Goal: Information Seeking & Learning: Understand process/instructions

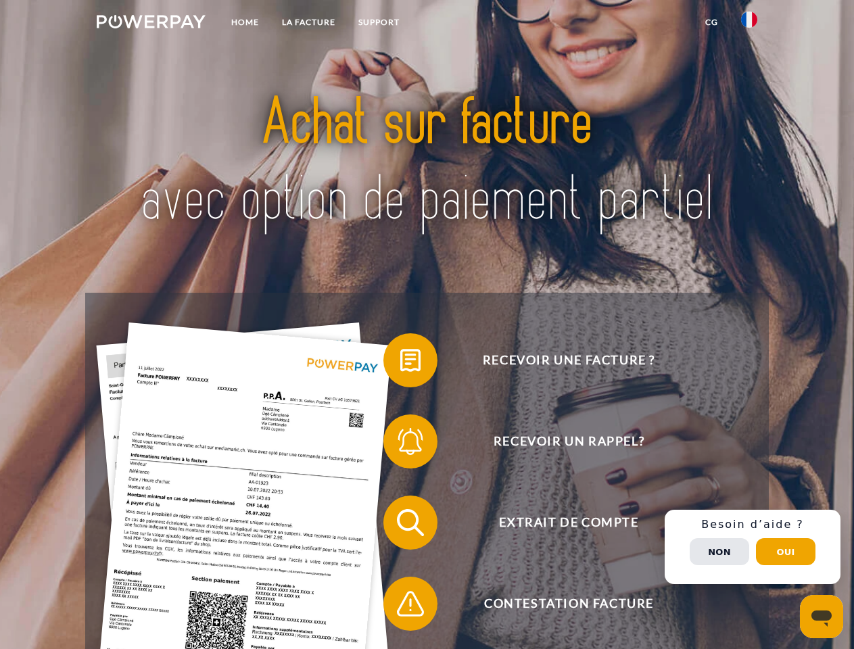
click at [151, 24] on img at bounding box center [151, 22] width 109 height 14
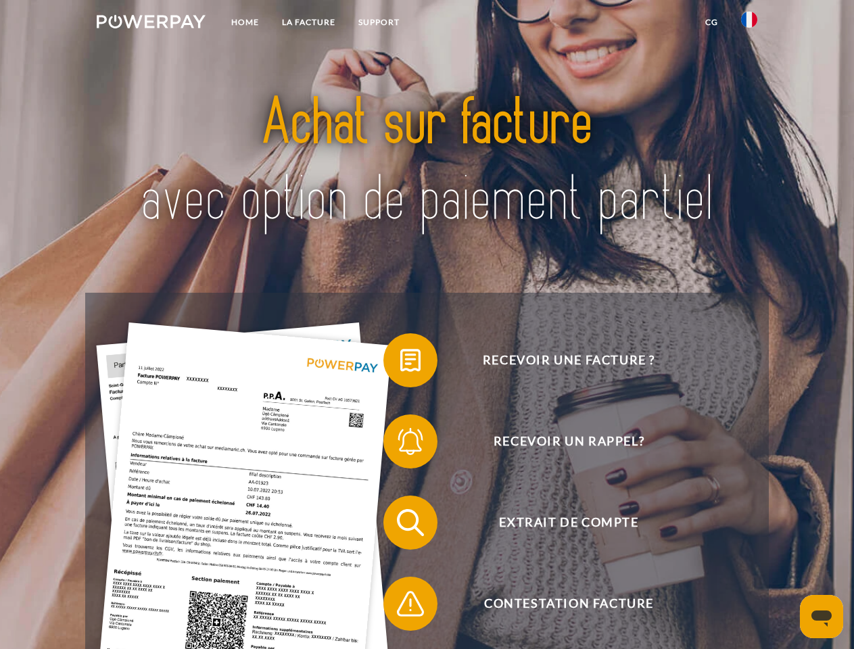
click at [749, 24] on img at bounding box center [749, 19] width 16 height 16
click at [711, 22] on link "CG" at bounding box center [711, 22] width 36 height 24
click at [400, 363] on span at bounding box center [390, 360] width 68 height 68
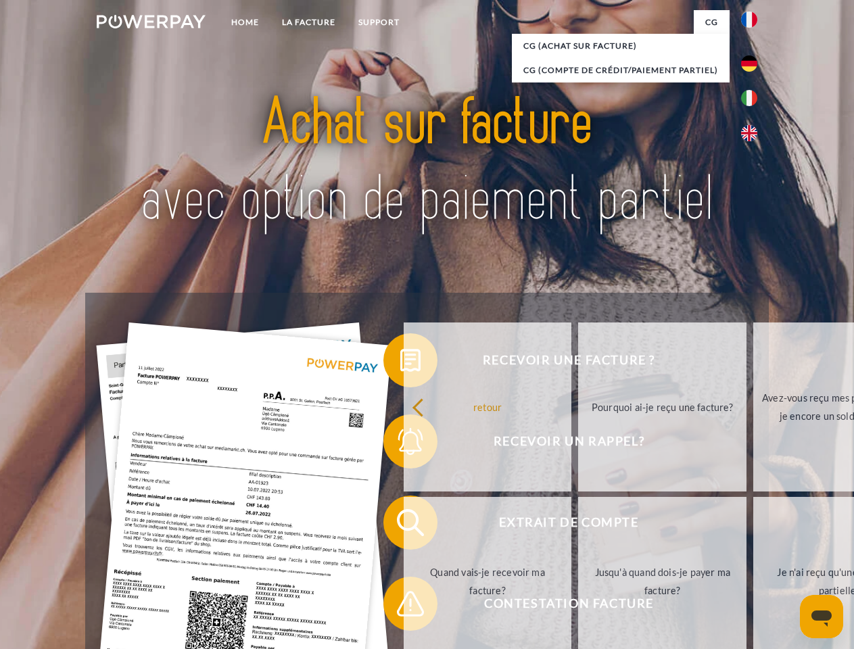
click at [400, 444] on div "retour Pourquoi ai-je reçu une facture? Avez-vous reçu mes paiements, ai-je enc…" at bounding box center [663, 494] width 546 height 349
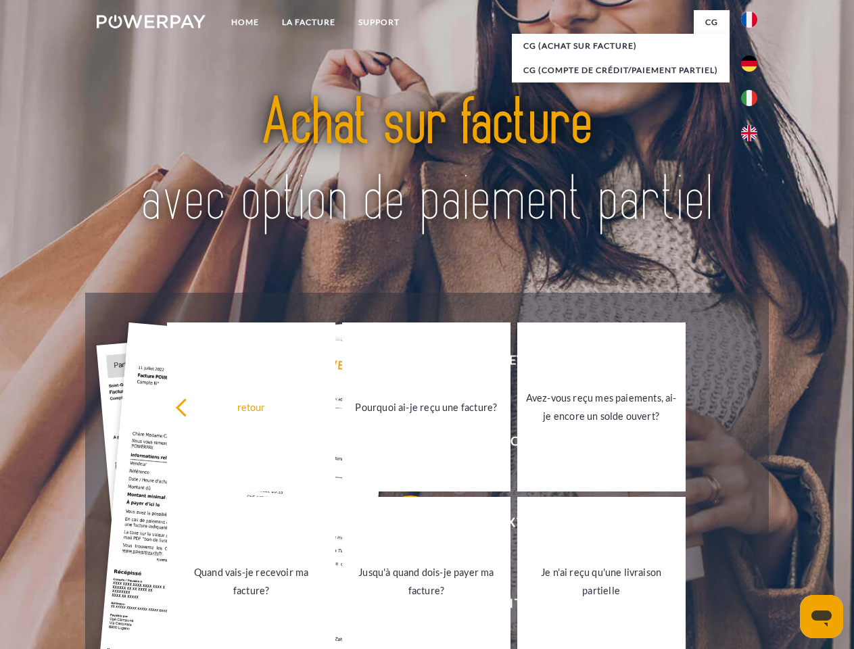
click at [400, 525] on link "Jusqu'à quand dois-je payer ma facture?" at bounding box center [426, 581] width 168 height 169
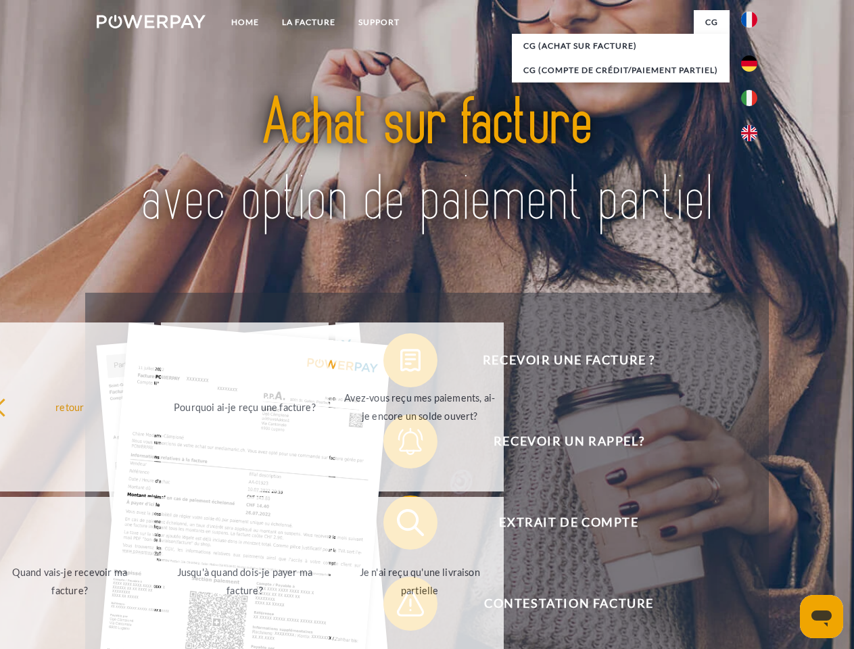
click at [400, 606] on span at bounding box center [390, 604] width 68 height 68
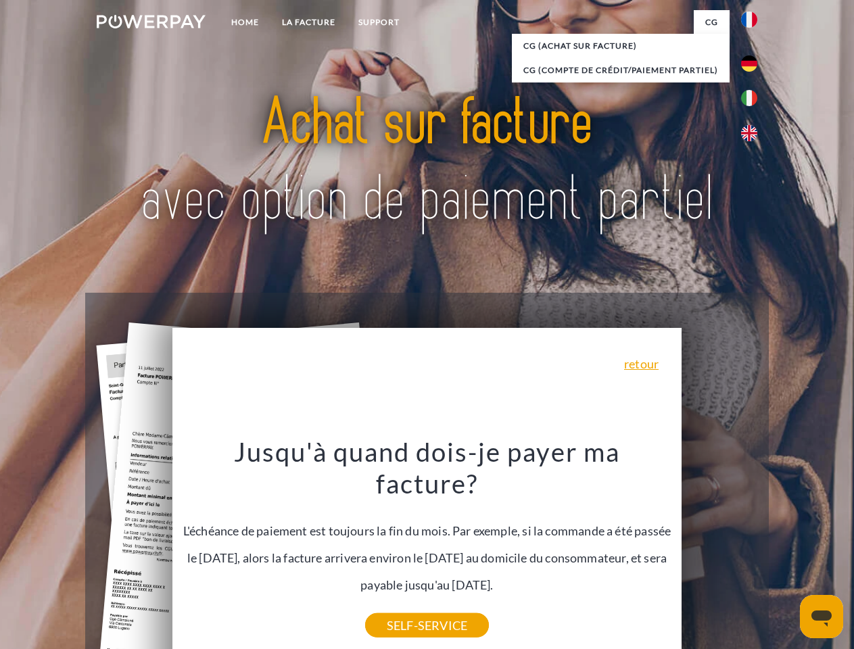
click at [752, 547] on div "Recevoir une facture ? Recevoir un rappel? Extrait de compte retour" at bounding box center [426, 563] width 683 height 541
click at [719, 549] on span "Extrait de compte" at bounding box center [568, 522] width 331 height 54
click at [785, 551] on header "Home LA FACTURE Support" at bounding box center [427, 466] width 854 height 933
